Goal: Task Accomplishment & Management: Manage account settings

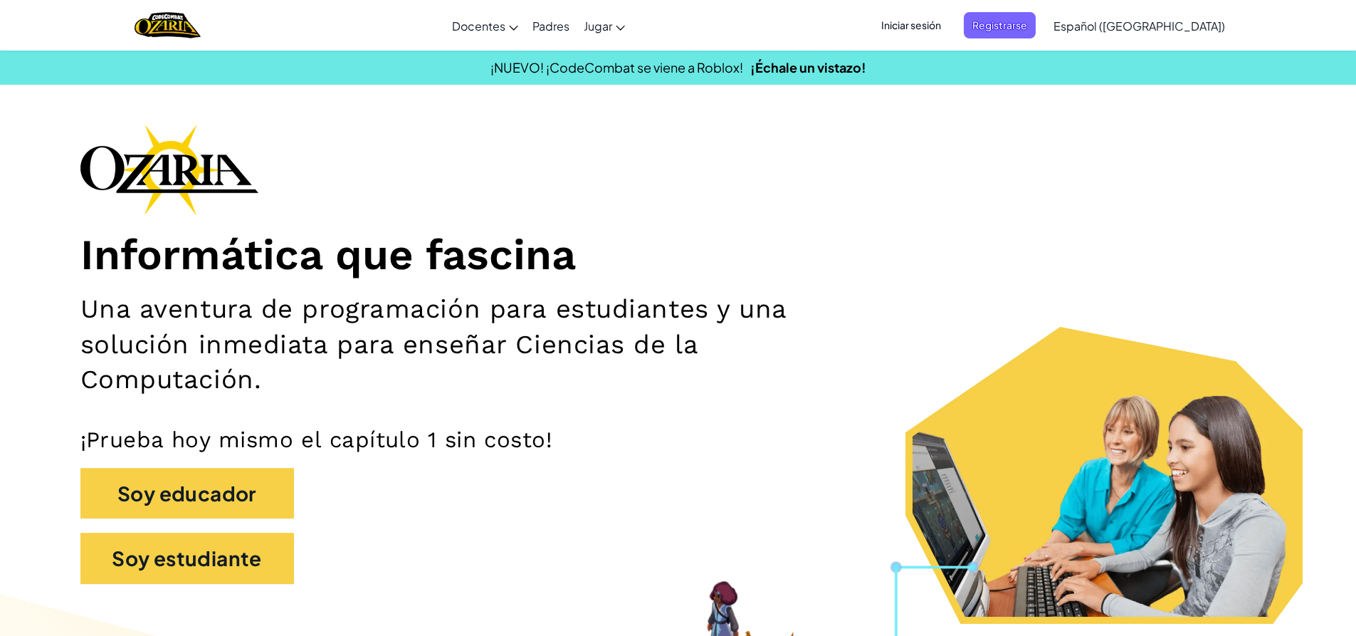
click at [950, 25] on span "Iniciar sesión" at bounding box center [911, 25] width 77 height 26
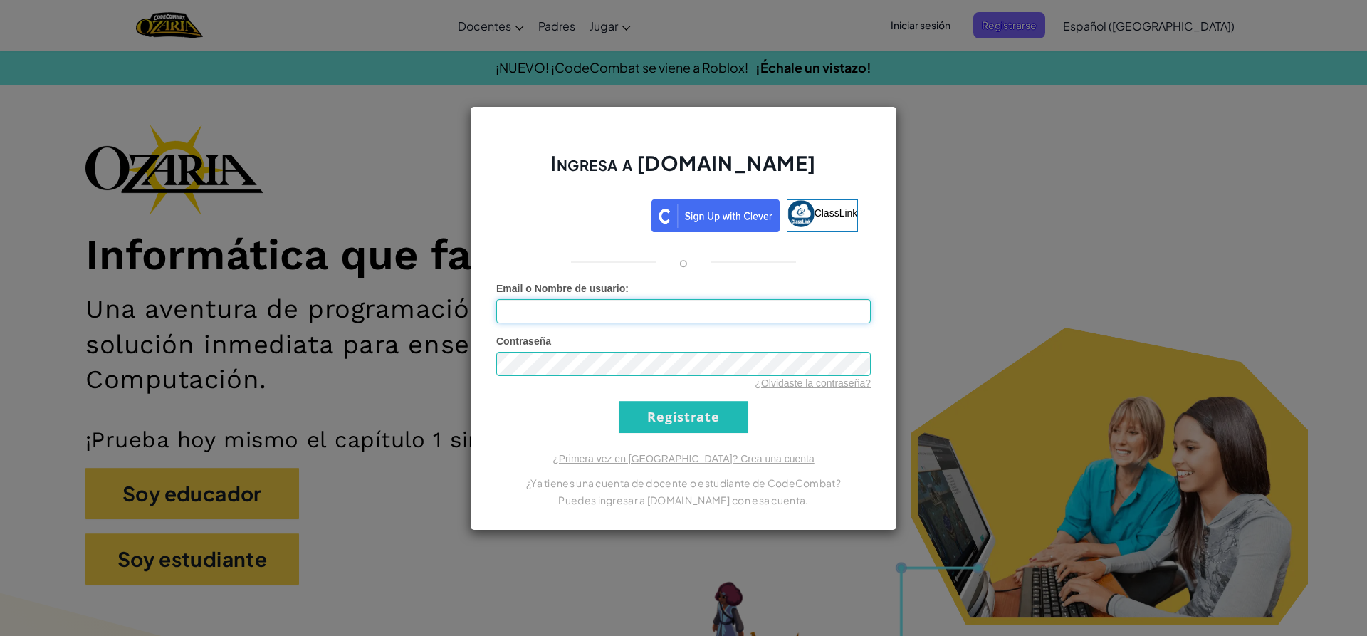
click at [661, 305] on input "Email o Nombre de usuario :" at bounding box center [683, 311] width 375 height 24
type input "A"
type input "[EMAIL_ADDRESS][DOMAIN_NAME]"
click at [644, 412] on input "Regístrate" at bounding box center [684, 417] width 130 height 32
